Goal: Task Accomplishment & Management: Manage account settings

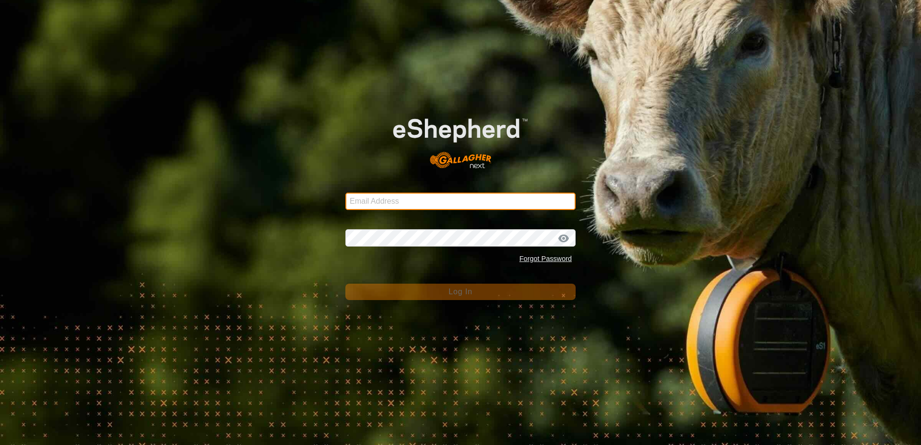
click at [360, 198] on input "Email Address" at bounding box center [461, 201] width 230 height 17
type input "echoy4@gmail.com"
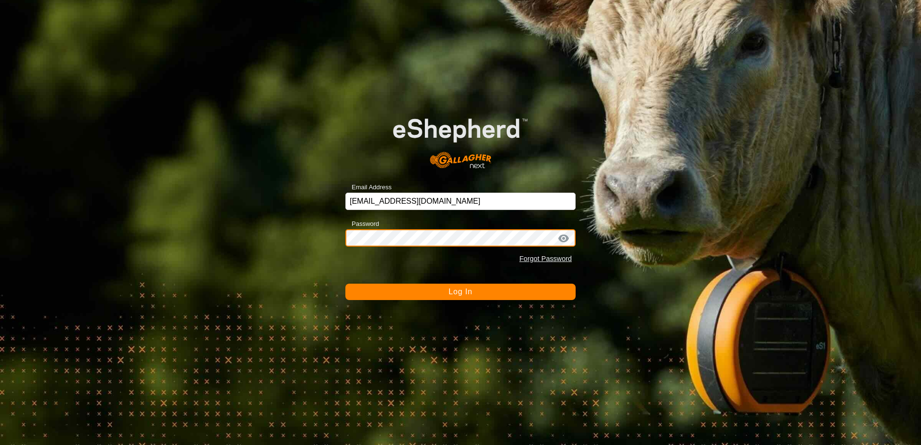
click at [346, 284] on button "Log In" at bounding box center [461, 292] width 230 height 16
